Goal: Transaction & Acquisition: Purchase product/service

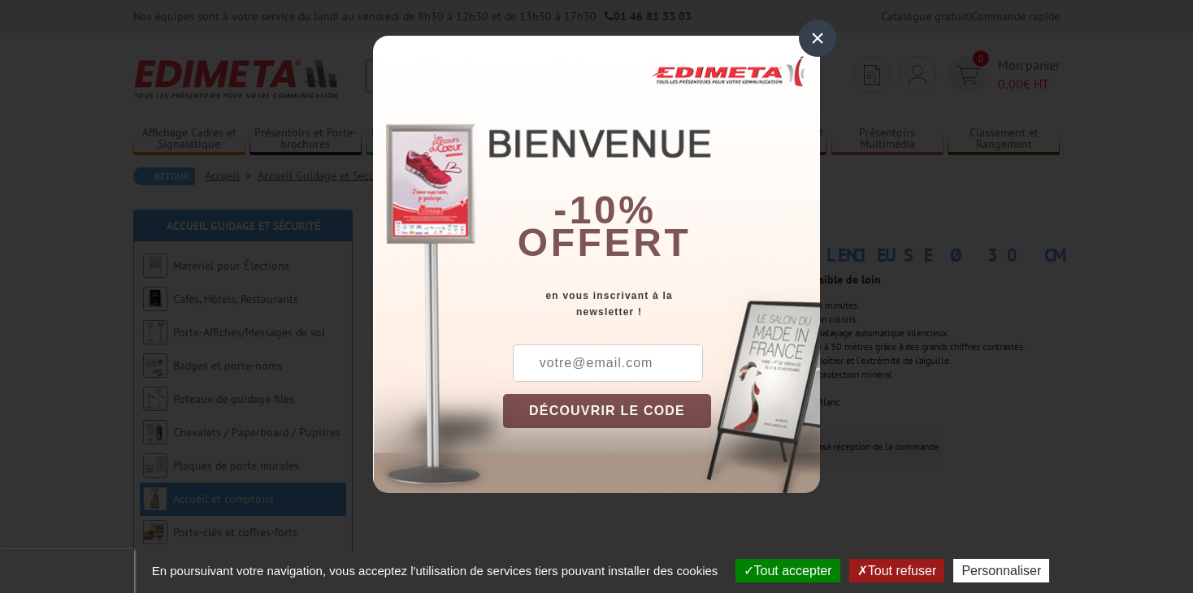
click at [818, 37] on div "×" at bounding box center [817, 38] width 37 height 37
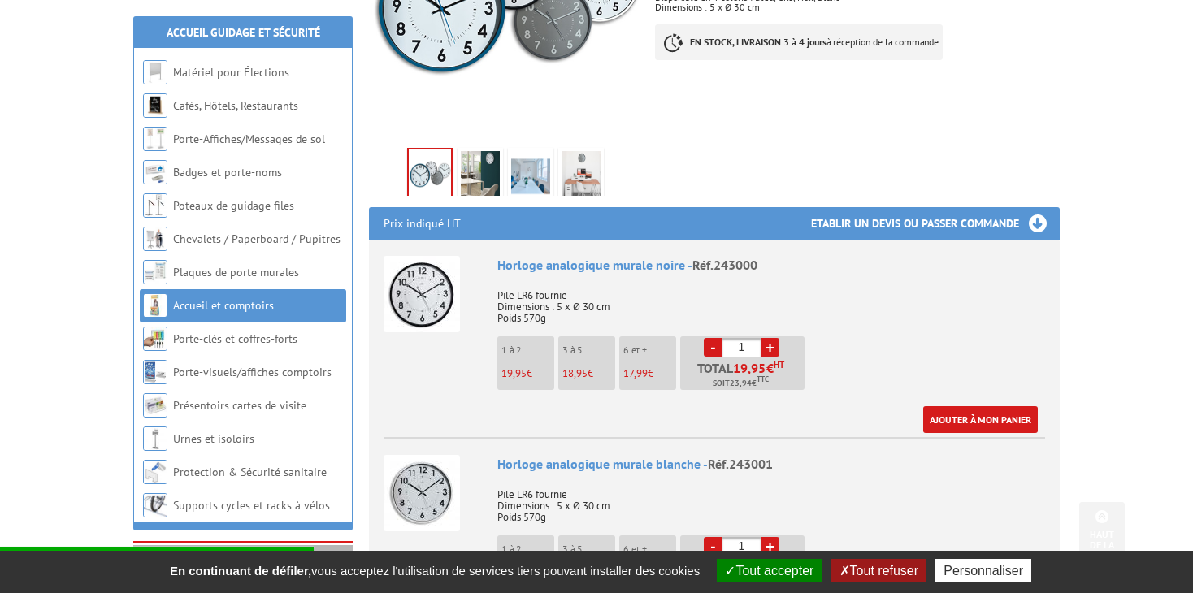
scroll to position [410, 0]
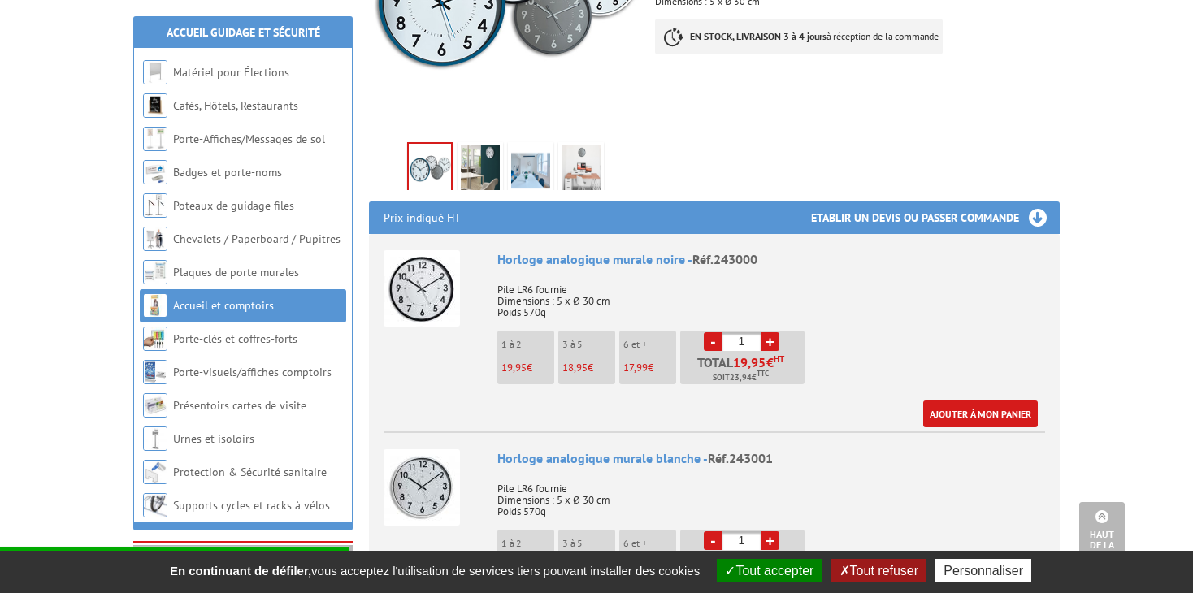
click at [416, 263] on img at bounding box center [422, 288] width 76 height 76
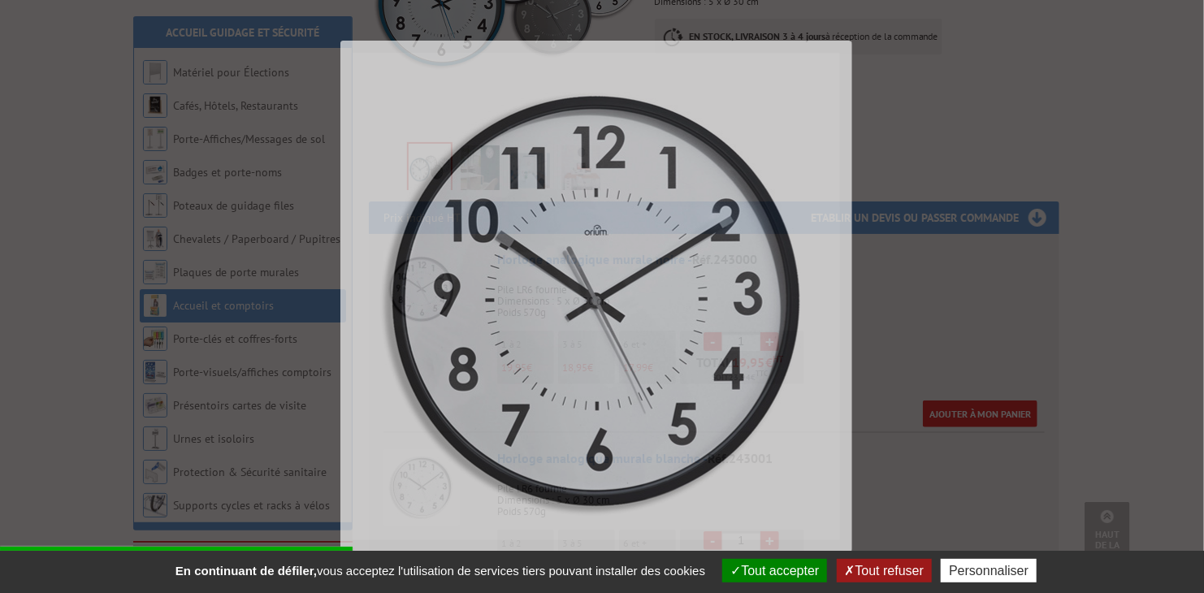
click at [414, 263] on img at bounding box center [597, 297] width 488 height 488
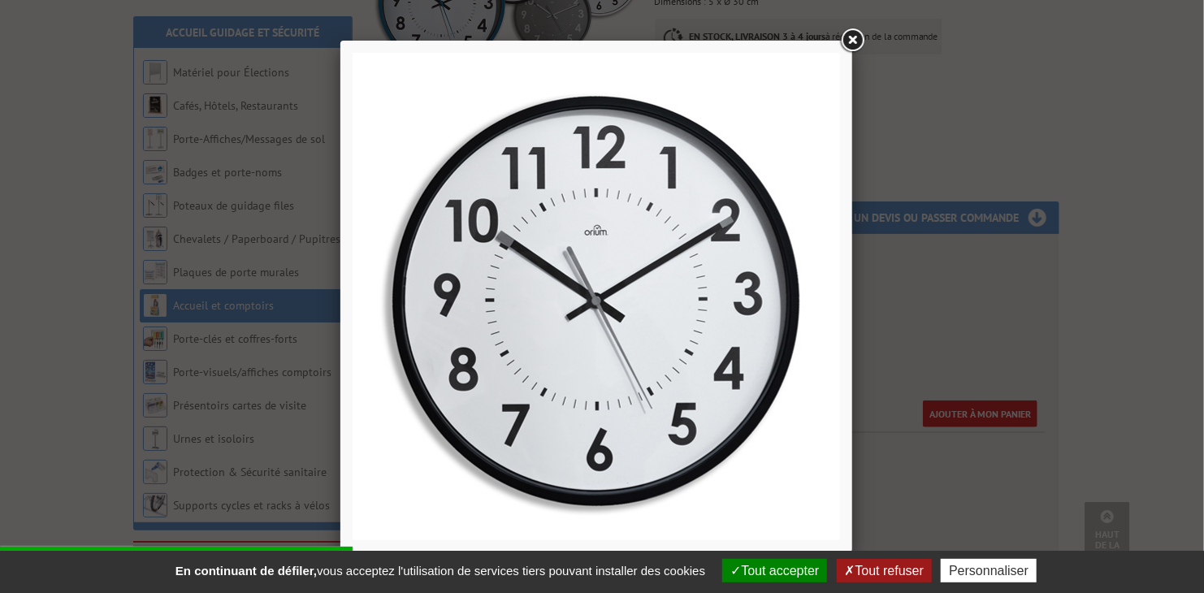
click at [855, 38] on link at bounding box center [852, 40] width 29 height 29
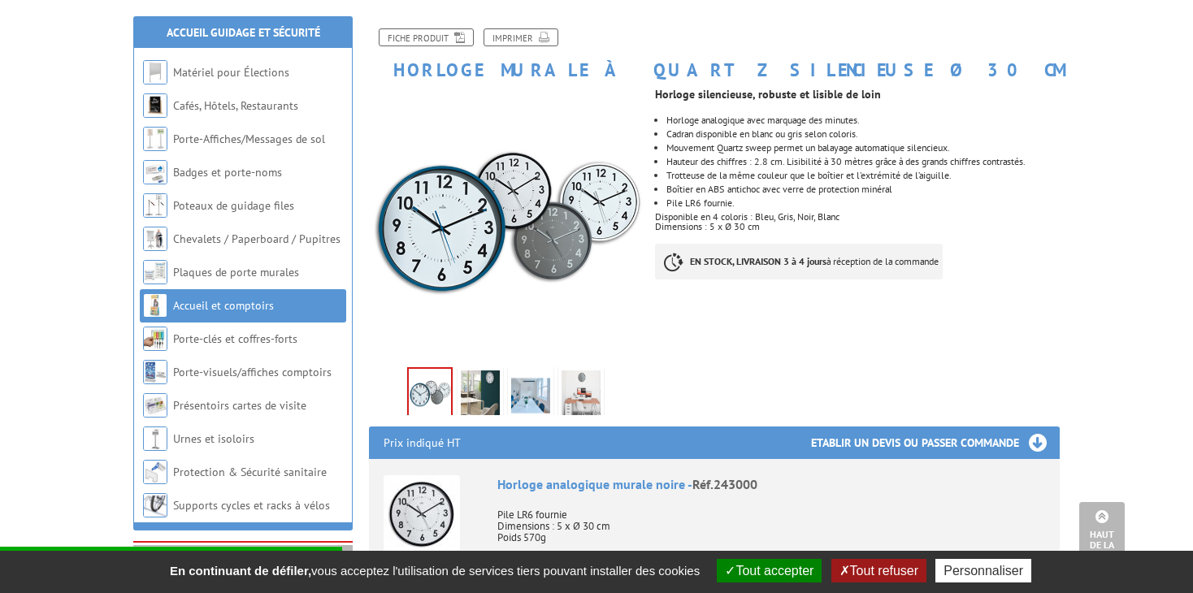
scroll to position [0, 0]
